Goal: Obtain resource: Download file/media

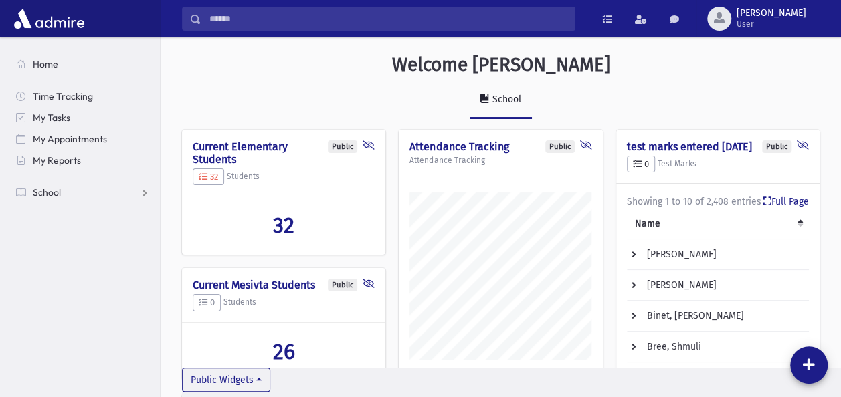
scroll to position [638, 680]
click at [60, 187] on link "School" at bounding box center [82, 192] width 154 height 21
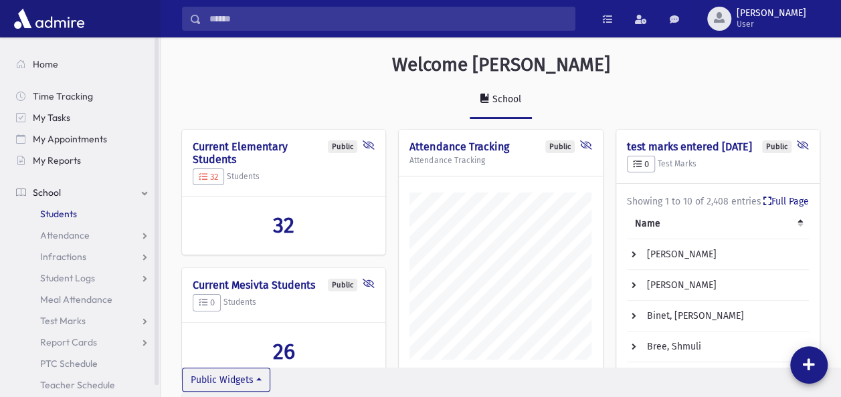
click at [62, 210] on span "Students" at bounding box center [58, 214] width 37 height 12
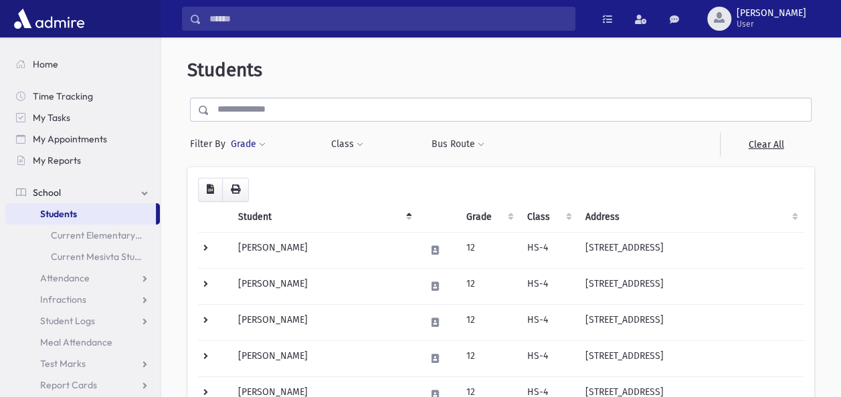
click at [262, 141] on span at bounding box center [262, 145] width 7 height 8
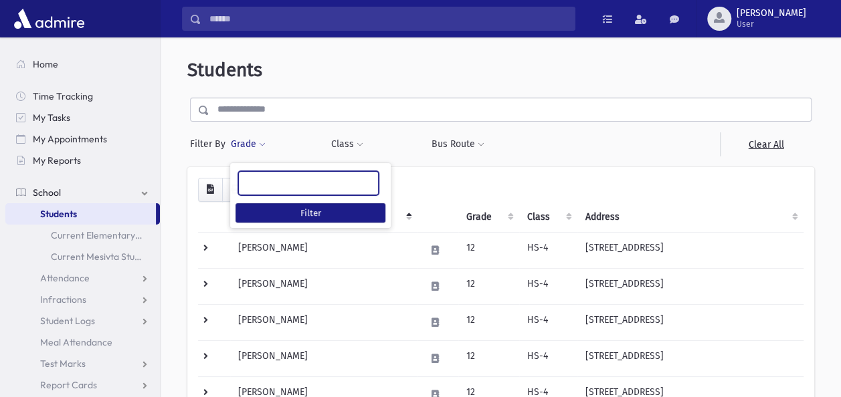
click at [281, 185] on ul at bounding box center [308, 182] width 139 height 20
type input "*"
select select "**"
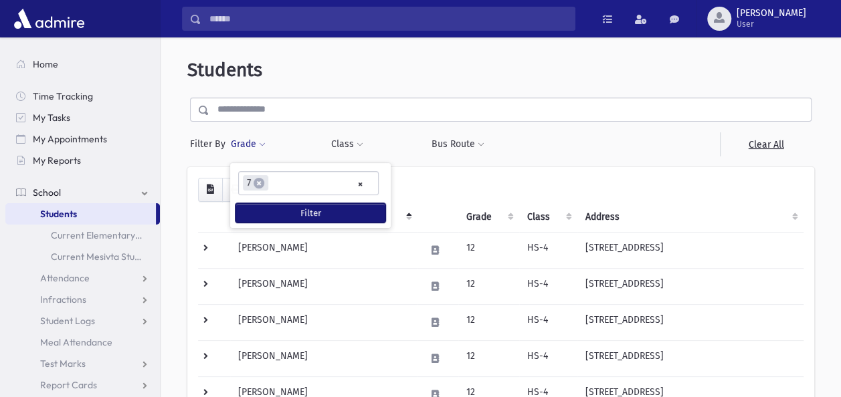
click at [281, 210] on button "Filter" at bounding box center [310, 212] width 150 height 19
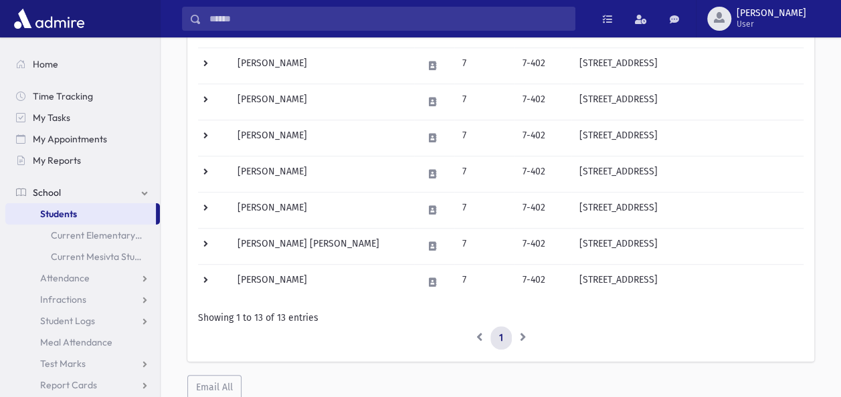
scroll to position [54, 0]
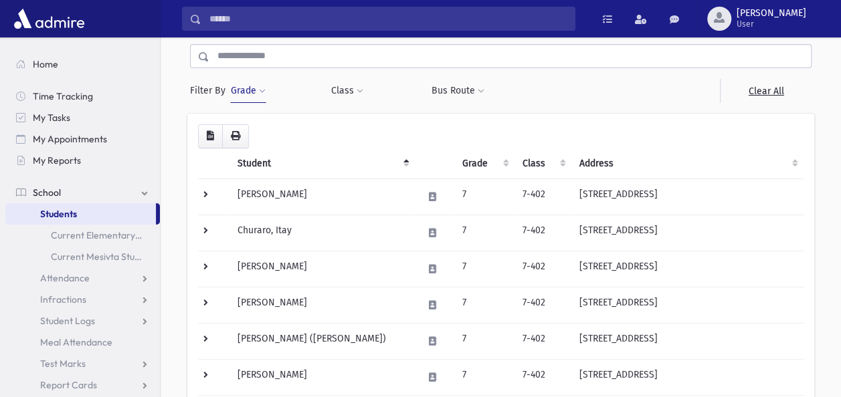
click at [265, 92] on span at bounding box center [262, 92] width 7 height 8
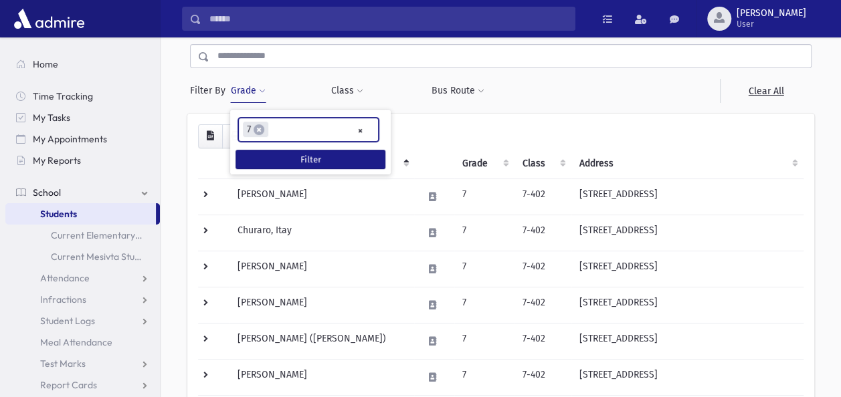
click at [292, 126] on ul "× × 7" at bounding box center [308, 129] width 139 height 22
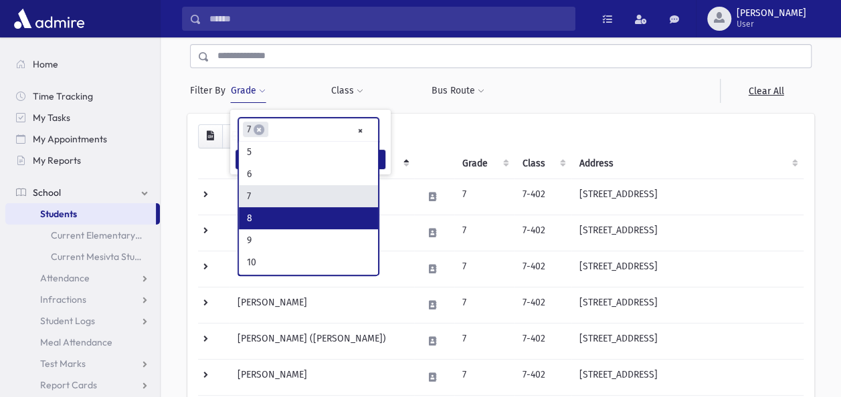
scroll to position [110, 0]
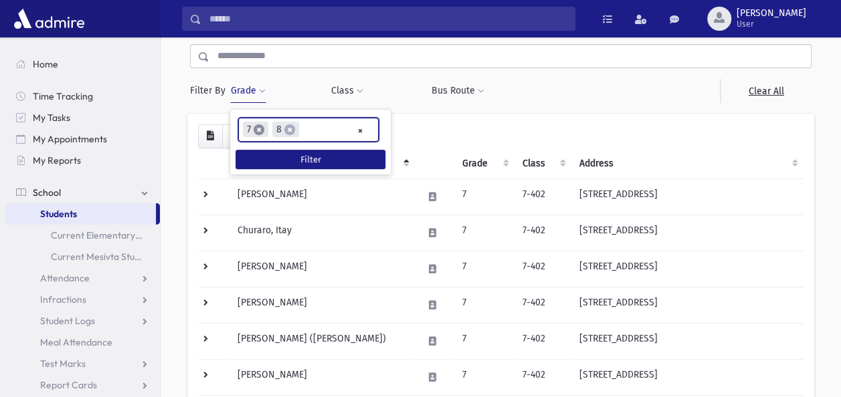
click at [258, 129] on span "×" at bounding box center [258, 129] width 11 height 11
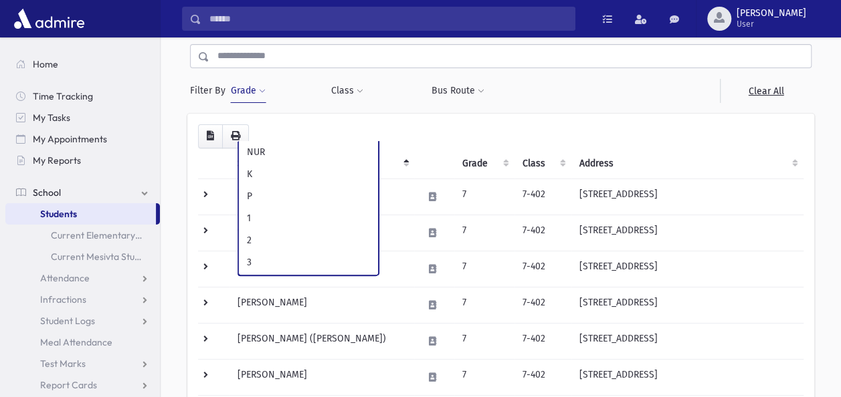
scroll to position [199, 0]
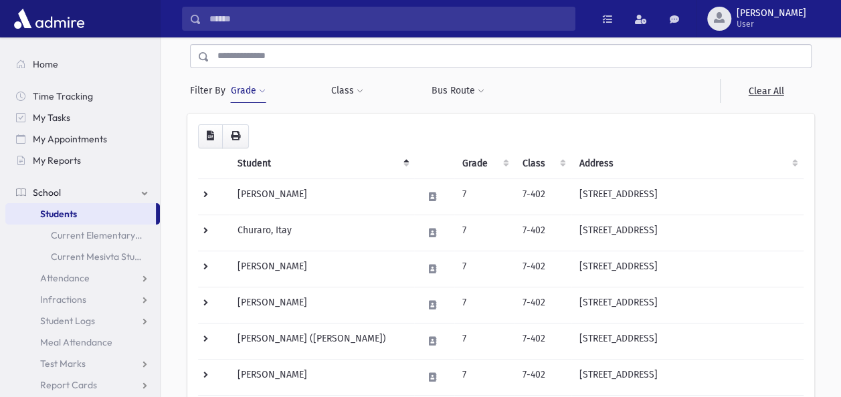
click at [264, 94] on span at bounding box center [262, 92] width 7 height 8
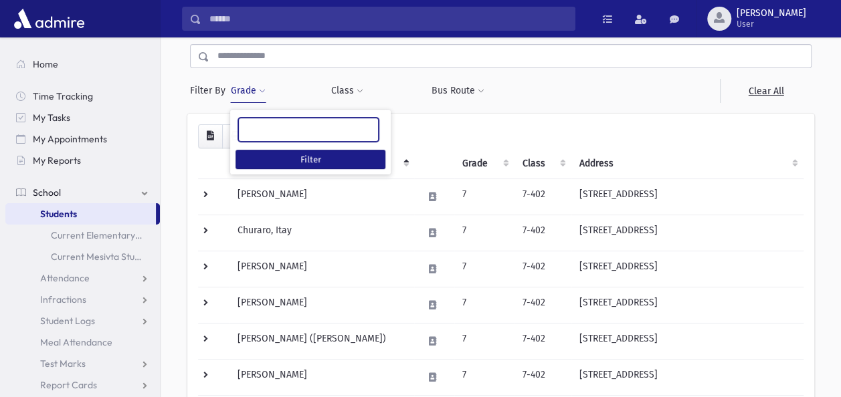
click at [286, 128] on ul at bounding box center [308, 128] width 139 height 20
type input "*"
select select "**"
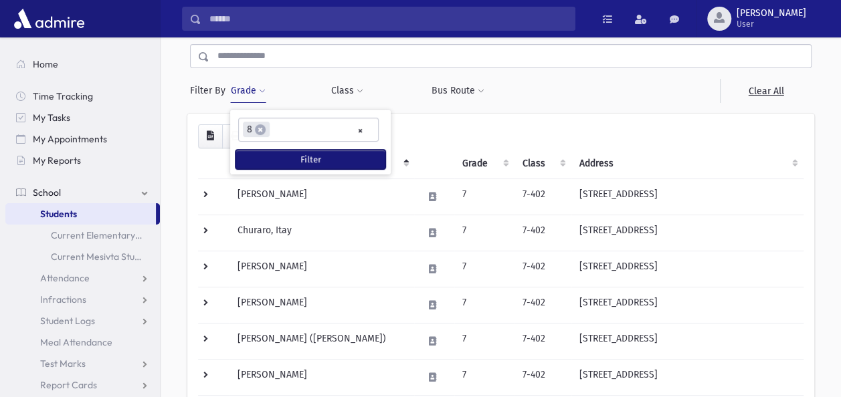
click at [290, 150] on button "Filter" at bounding box center [310, 159] width 150 height 19
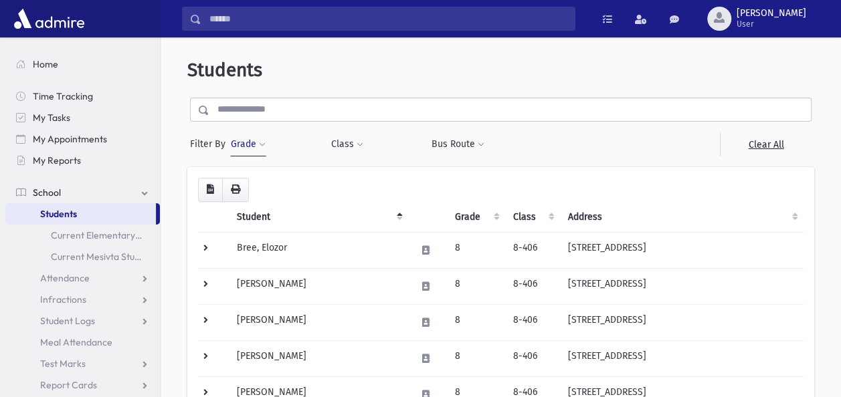
click at [290, 150] on div "Grade *** * * * * * * * * * * * ** ** ** *** ** × × 8 Filter" at bounding box center [273, 144] width 87 height 24
click at [239, 191] on icon "button" at bounding box center [235, 189] width 9 height 9
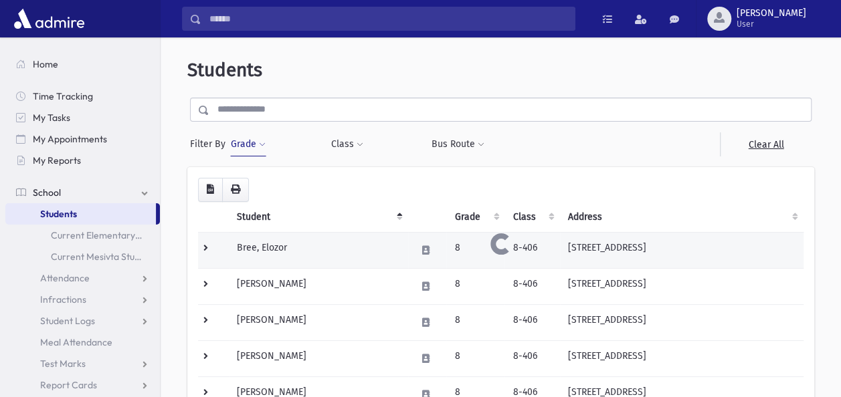
click at [254, 237] on td "Bree, Elozor" at bounding box center [318, 250] width 179 height 36
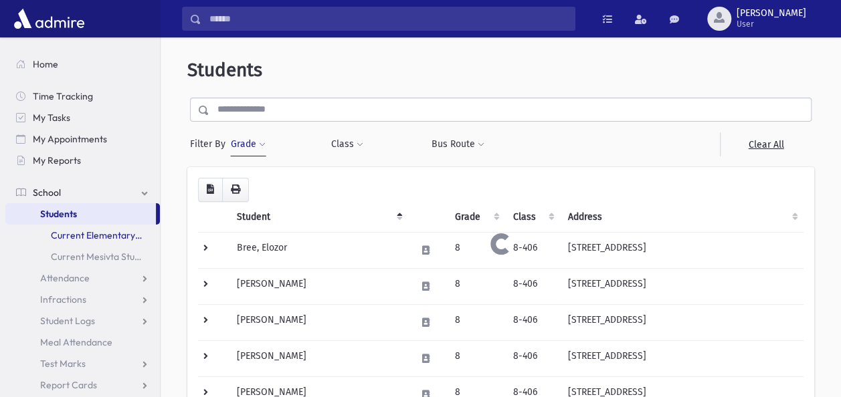
click at [122, 233] on link "Current Elementary Students" at bounding box center [82, 235] width 154 height 21
click at [209, 191] on icon "button" at bounding box center [210, 189] width 7 height 9
click at [211, 183] on button "button" at bounding box center [210, 190] width 25 height 24
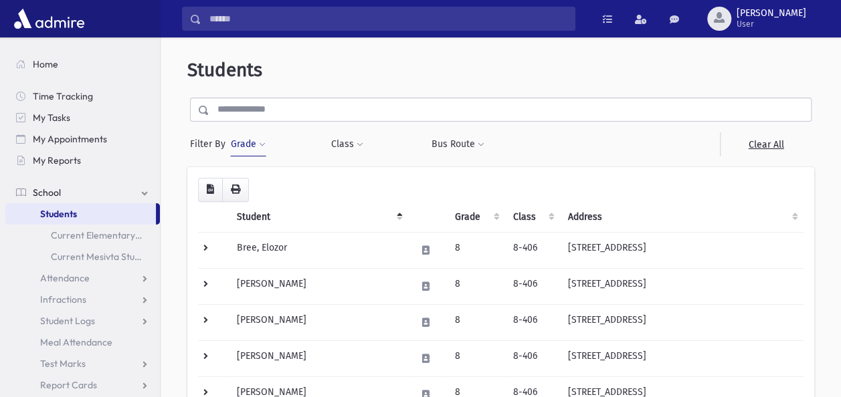
drag, startPoint x: 655, startPoint y: 58, endPoint x: 629, endPoint y: 67, distance: 27.1
click at [209, 185] on icon "button" at bounding box center [210, 189] width 7 height 9
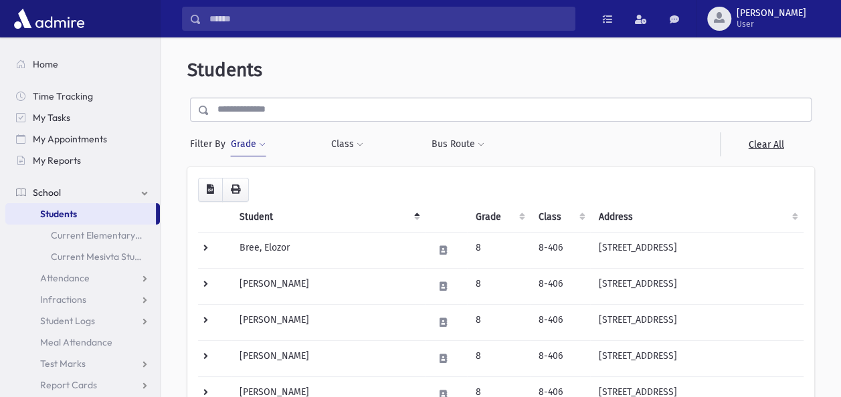
click at [343, 100] on input "text" at bounding box center [509, 110] width 601 height 24
